Goal: Transaction & Acquisition: Book appointment/travel/reservation

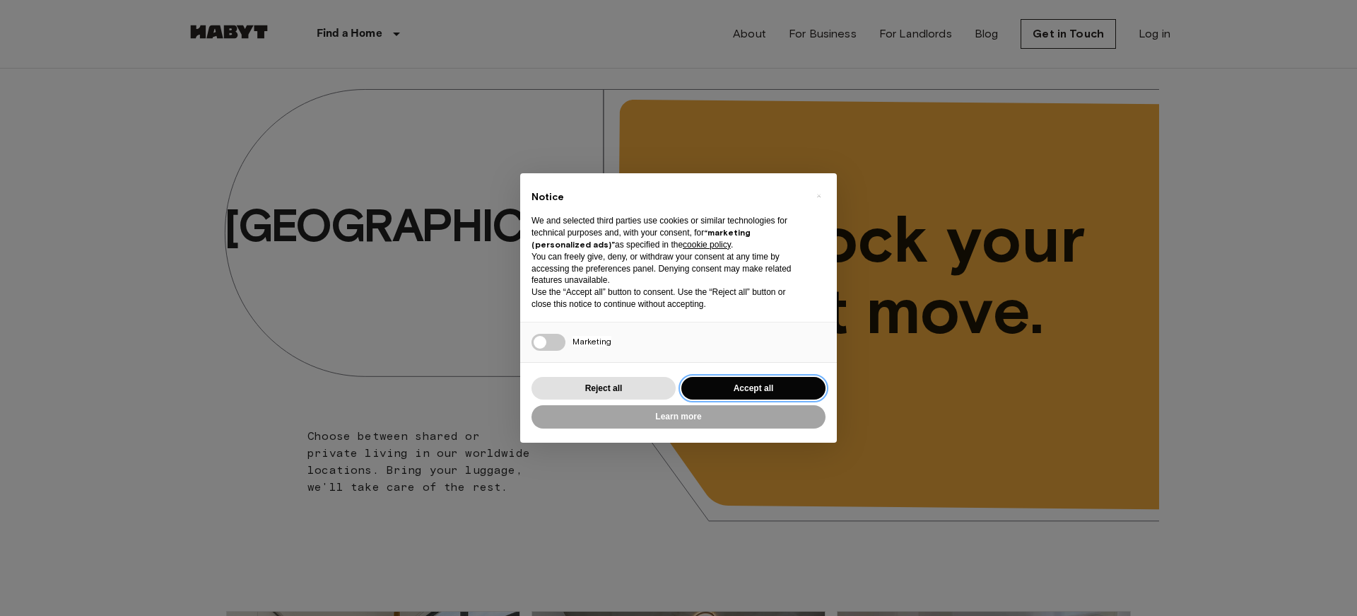
click at [722, 386] on button "Accept all" at bounding box center [753, 388] width 144 height 23
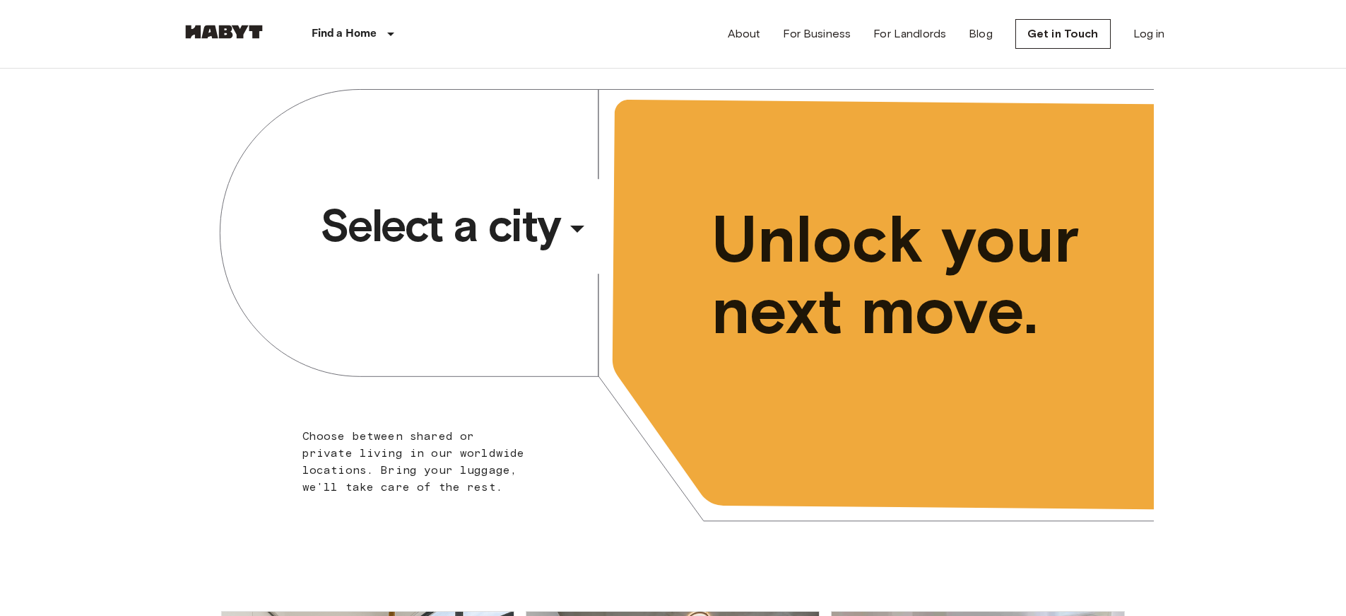
click at [508, 244] on span "Select a city" at bounding box center [440, 225] width 240 height 57
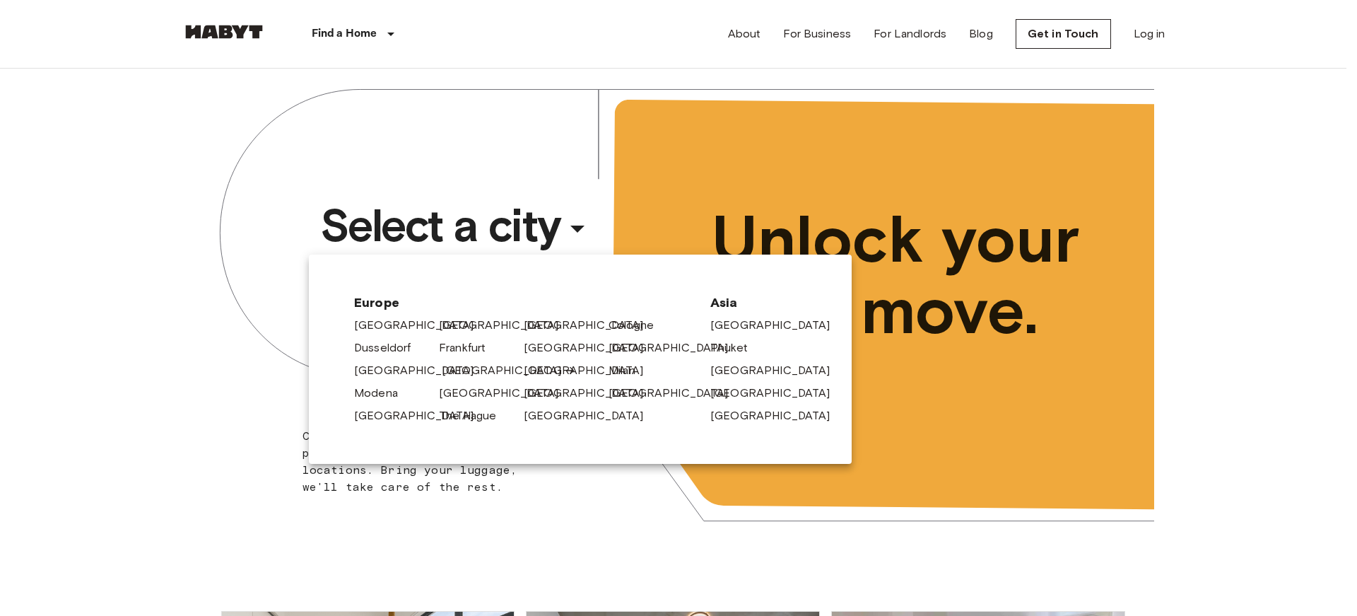
click at [466, 366] on link "[GEOGRAPHIC_DATA]" at bounding box center [509, 370] width 134 height 17
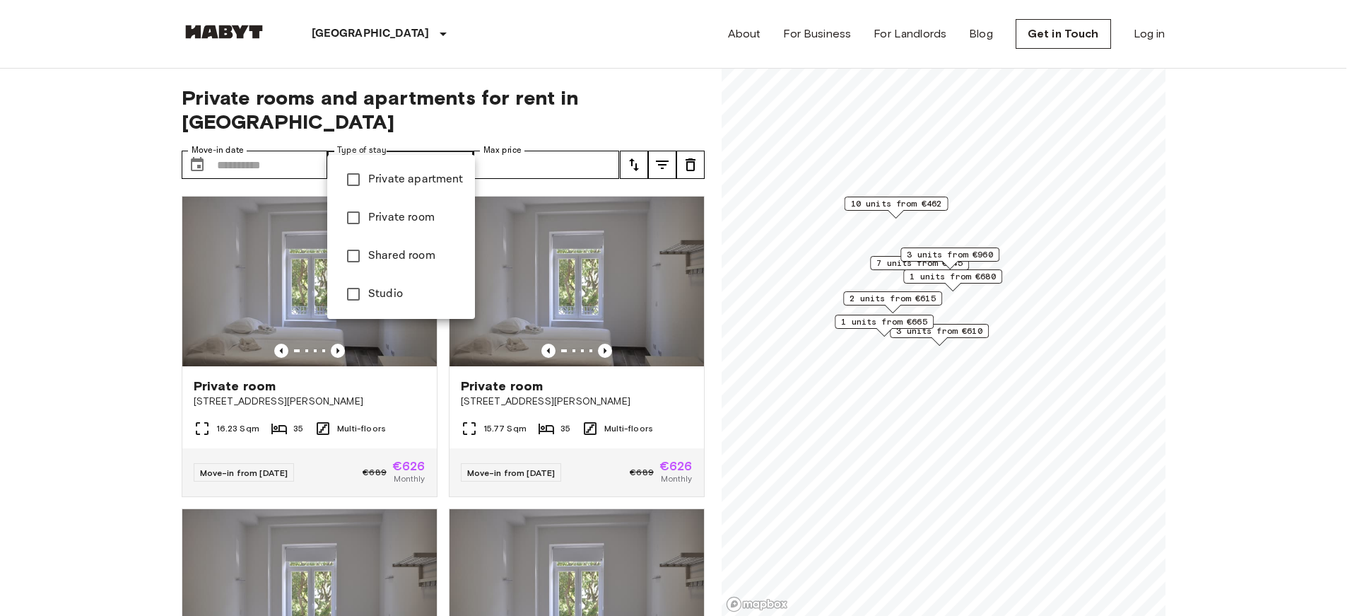
click at [510, 146] on div at bounding box center [678, 308] width 1357 height 616
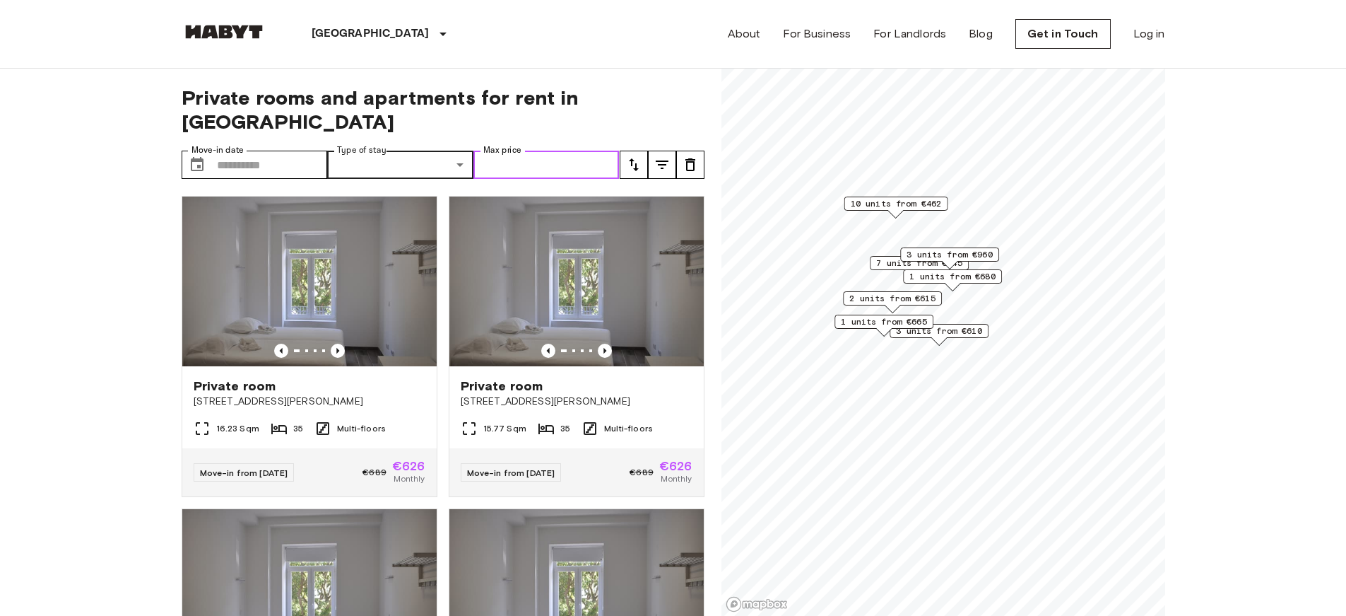
click at [579, 151] on input "Max price" at bounding box center [547, 165] width 146 height 28
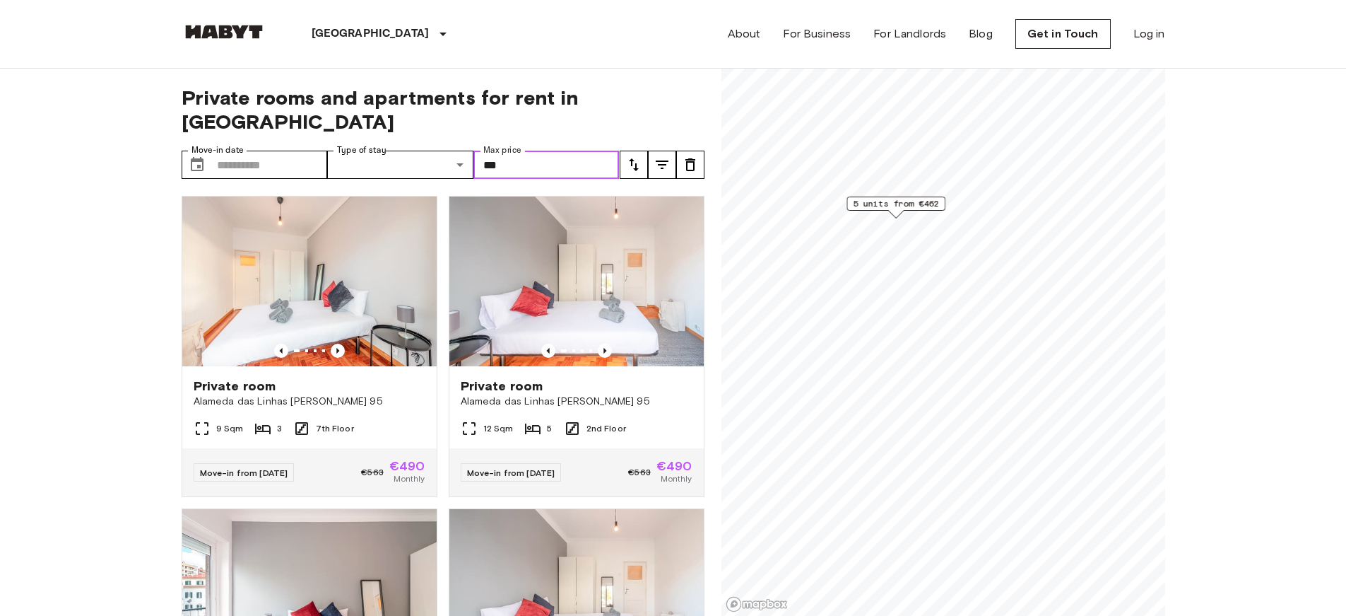
type input "***"
click at [392, 290] on img at bounding box center [309, 281] width 254 height 170
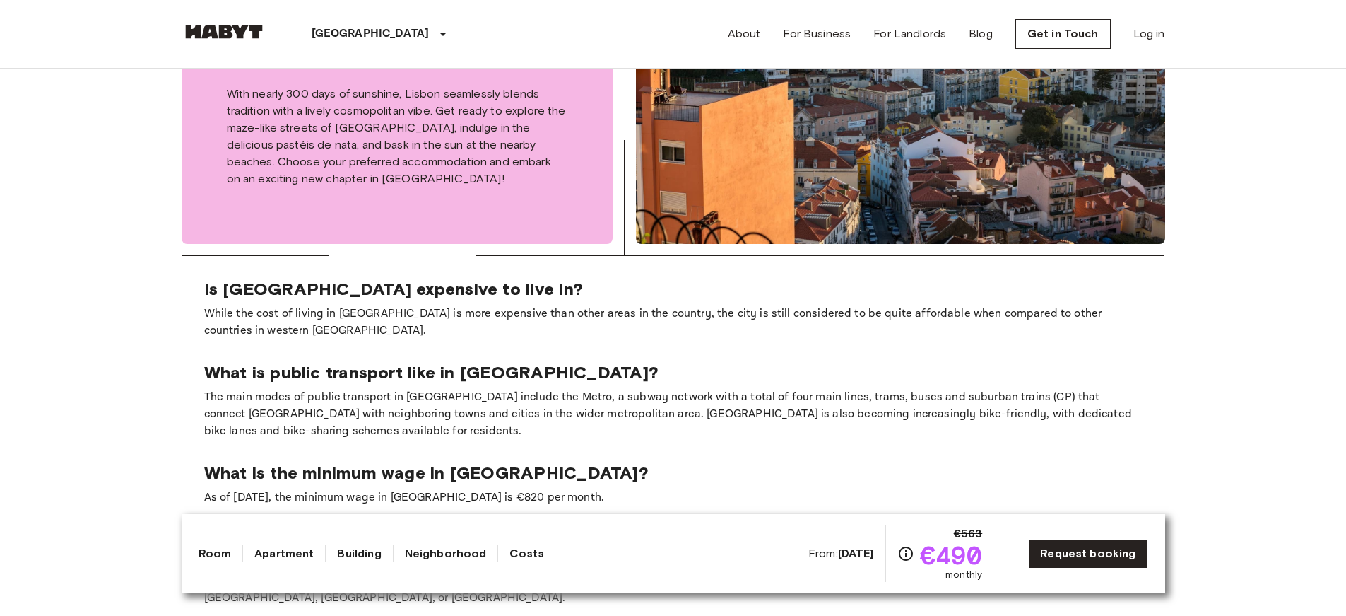
scroll to position [2191, 0]
